Goal: Task Accomplishment & Management: Manage account settings

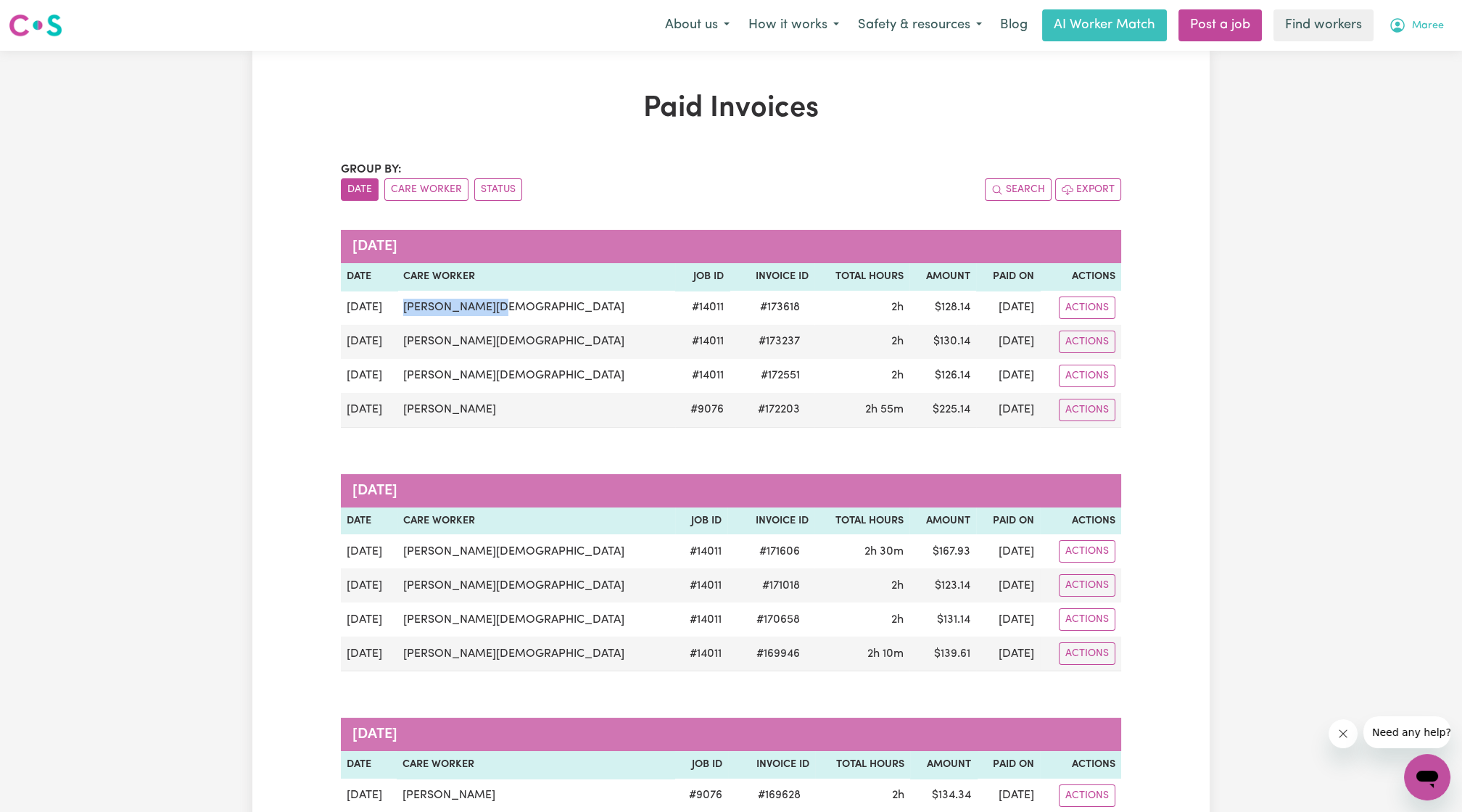
click at [1403, 38] on button "Maree" at bounding box center [1416, 25] width 74 height 31
click at [1397, 65] on link "My Dashboard" at bounding box center [1394, 56] width 114 height 28
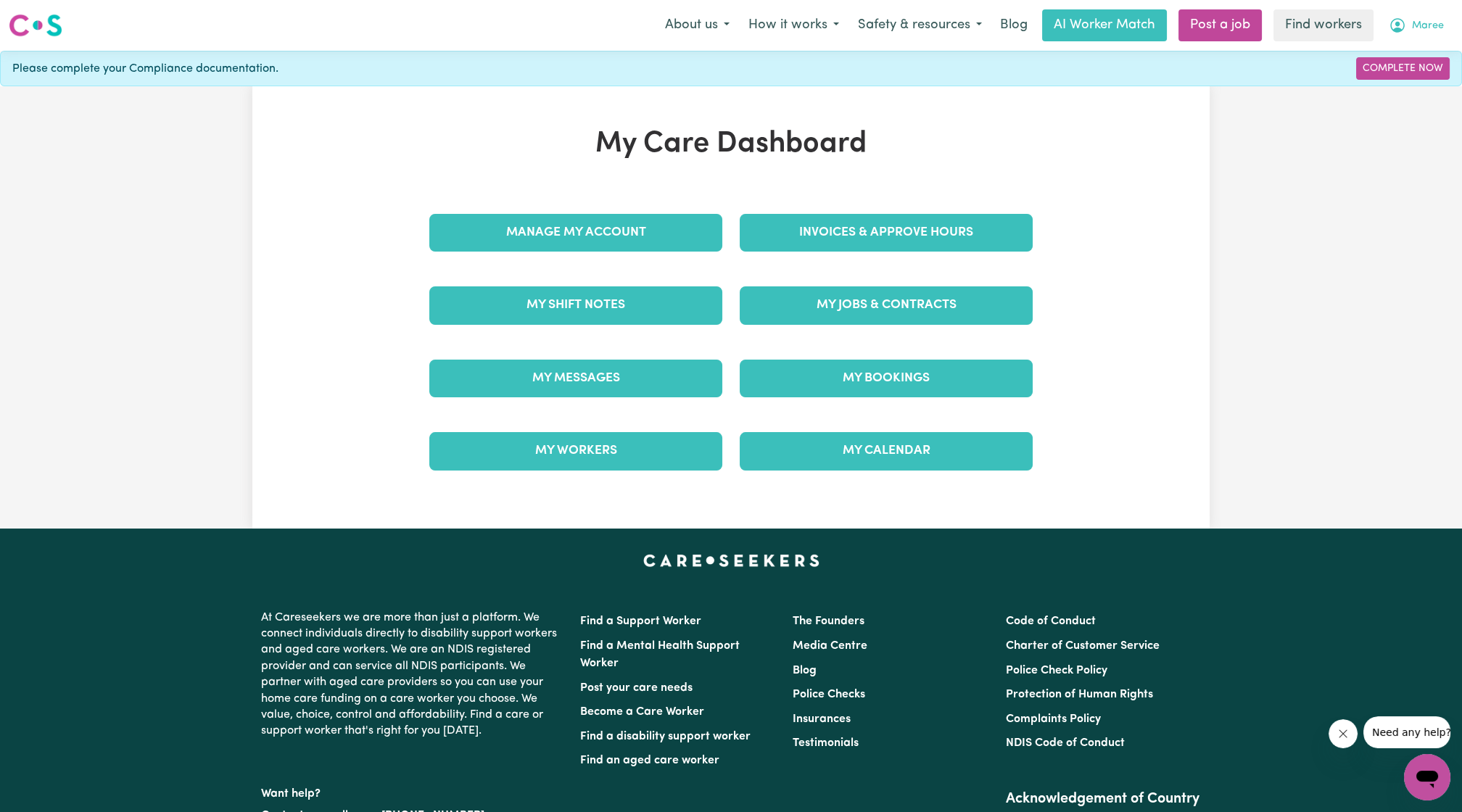
click at [1439, 22] on span "Maree" at bounding box center [1427, 26] width 32 height 16
click at [1393, 81] on link "Logout" at bounding box center [1394, 83] width 114 height 28
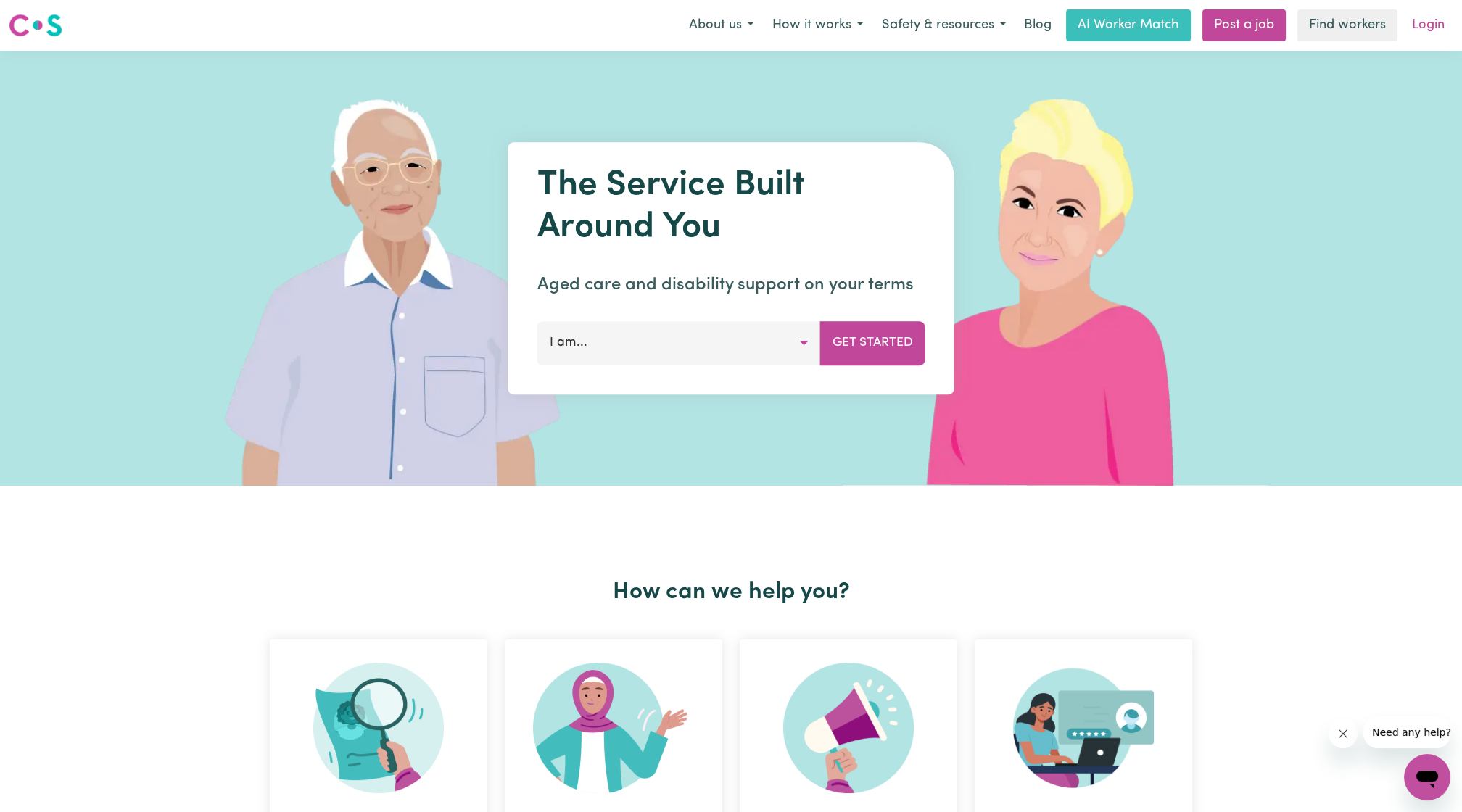
click at [1436, 22] on link "Login" at bounding box center [1429, 24] width 50 height 32
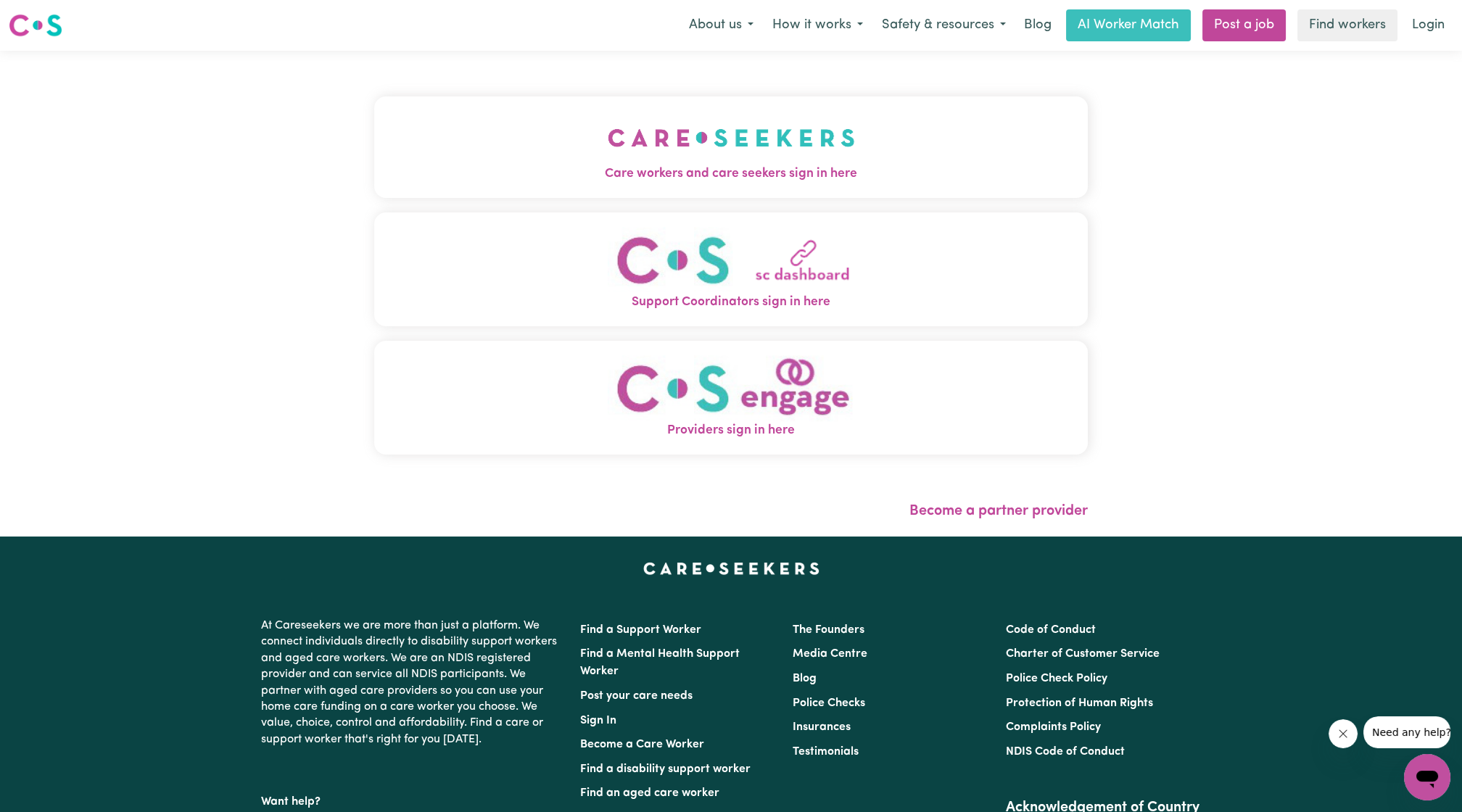
click at [625, 145] on img "Care workers and care seekers sign in here" at bounding box center [731, 138] width 247 height 54
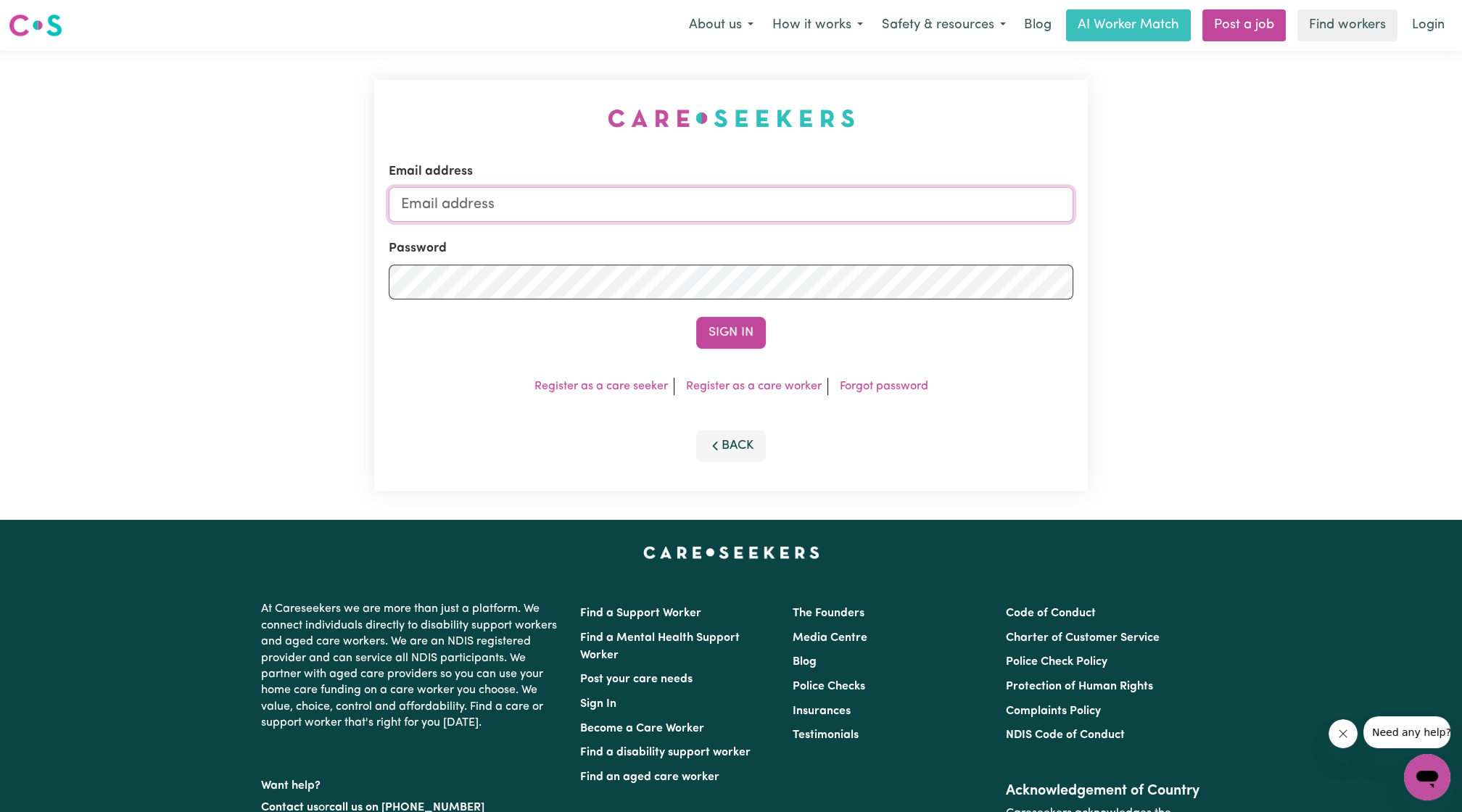
click at [751, 209] on input "Email address" at bounding box center [730, 205] width 684 height 35
drag, startPoint x: 478, startPoint y: 205, endPoint x: 822, endPoint y: 243, distance: 346.1
click at [822, 243] on form "Email address [EMAIL_ADDRESS][PERSON_NAME][DOMAIN_NAME] Password Sign In" at bounding box center [730, 255] width 684 height 187
click at [745, 314] on form "Email address superuser~ [EMAIL_ADDRESS][DOMAIN_NAME] Password Sign In" at bounding box center [730, 255] width 684 height 187
click at [726, 335] on button "Sign In" at bounding box center [730, 333] width 69 height 32
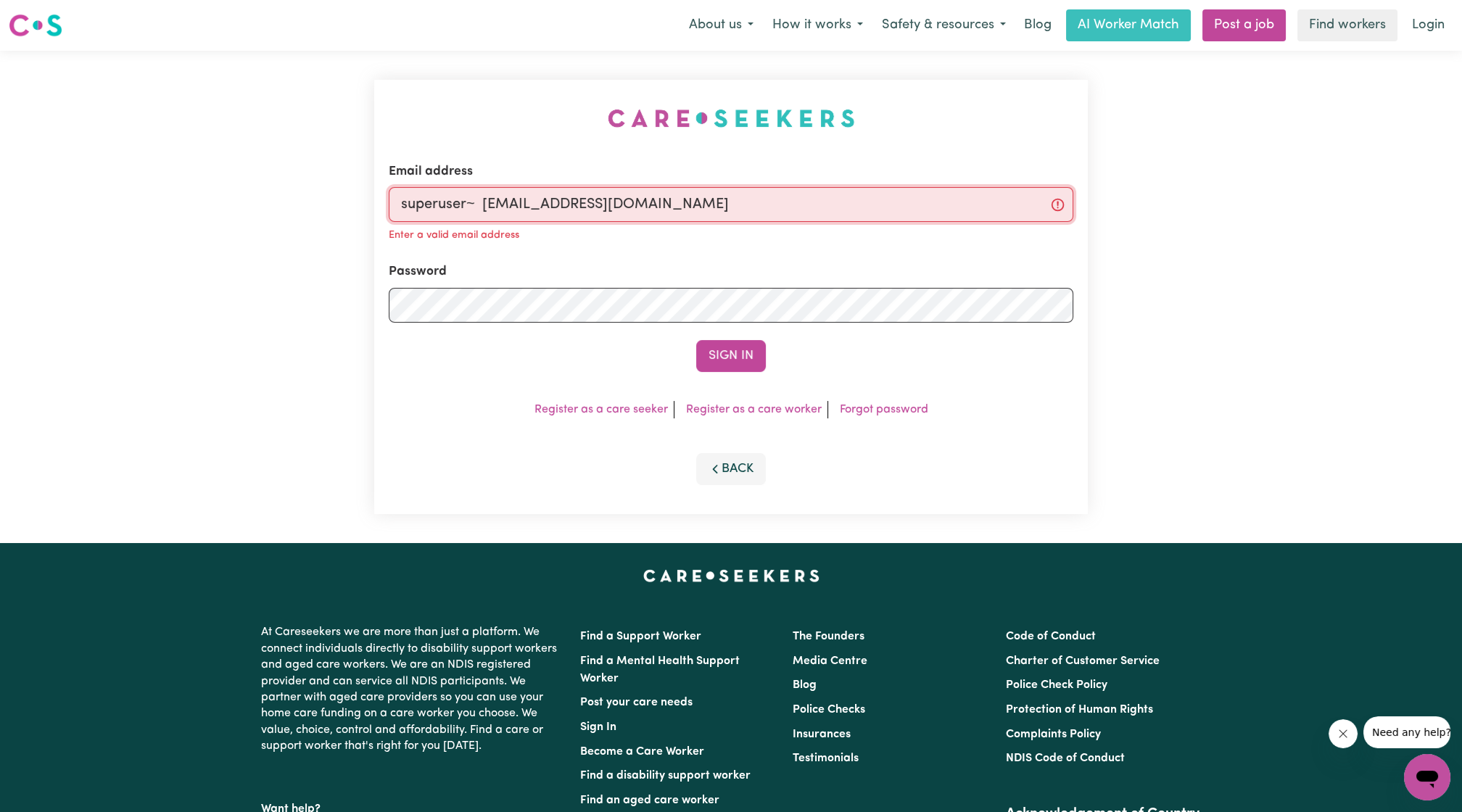
click at [483, 204] on input "superuser~ [EMAIL_ADDRESS][DOMAIN_NAME]" at bounding box center [730, 205] width 684 height 35
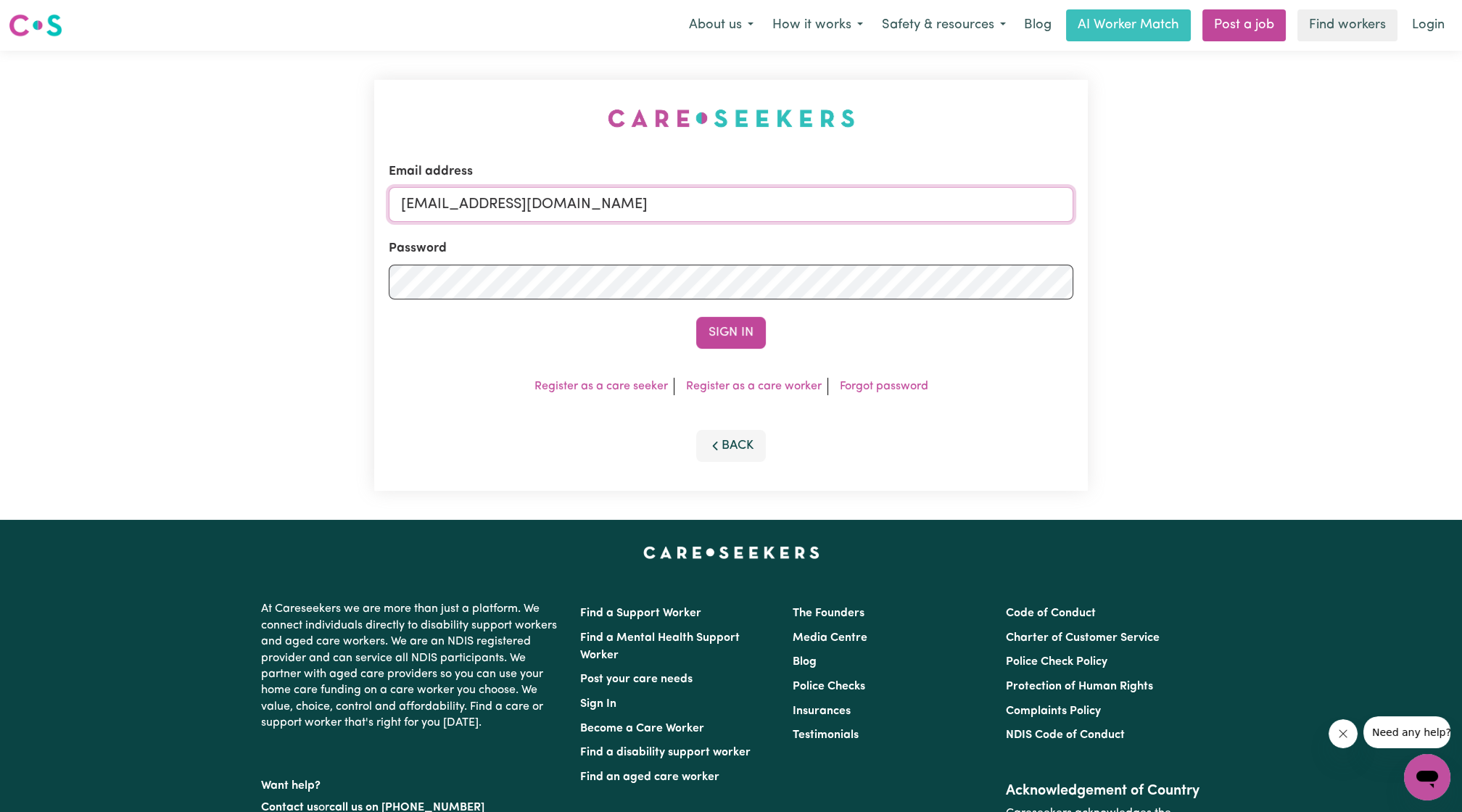
type input "[EMAIL_ADDRESS][DOMAIN_NAME]"
click at [696, 317] on button "Sign In" at bounding box center [730, 333] width 69 height 32
